Goal: Complete application form

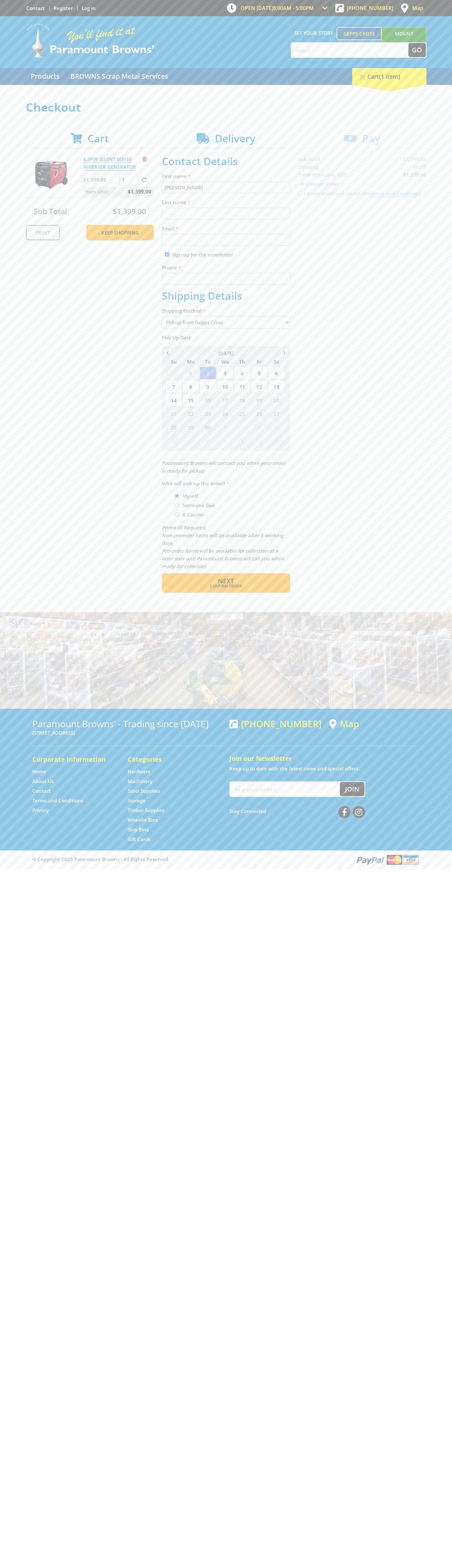
type input "[PERSON_NAME]"
type input "[EMAIL_ADDRESS][DOMAIN_NAME]"
type input "0293744000"
click at [226, 581] on span "Next" at bounding box center [225, 581] width 16 height 8
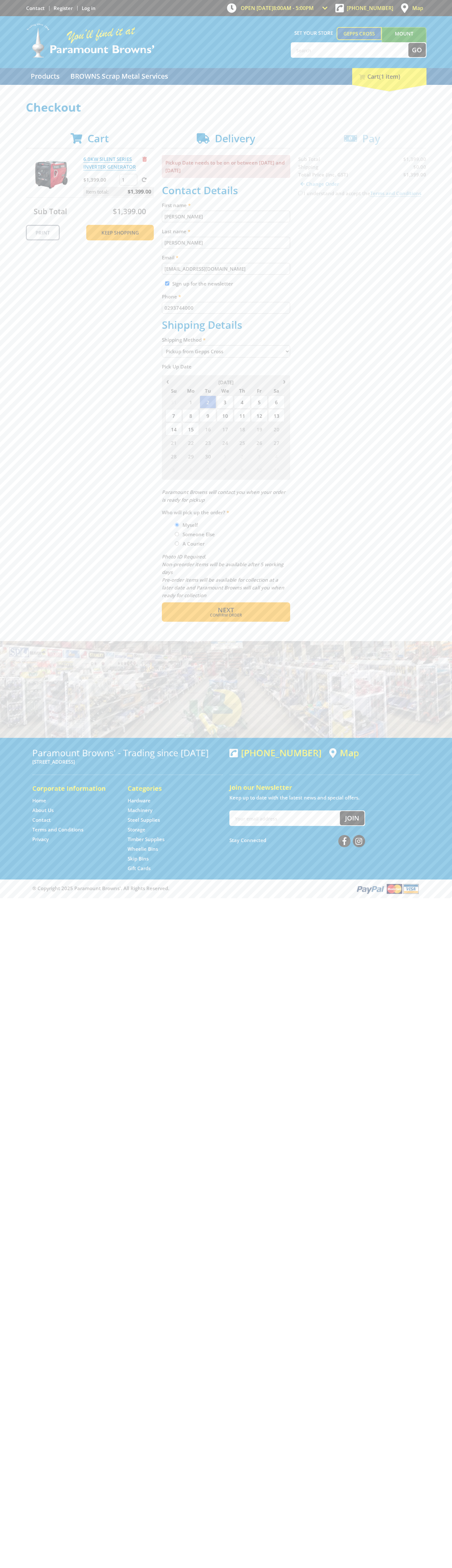
type input "[PERSON_NAME]"
click at [226, 615] on span "Confirm order" at bounding box center [226, 615] width 100 height 4
click at [226, 611] on span "Next" at bounding box center [225, 610] width 16 height 8
